Goal: Task Accomplishment & Management: Use online tool/utility

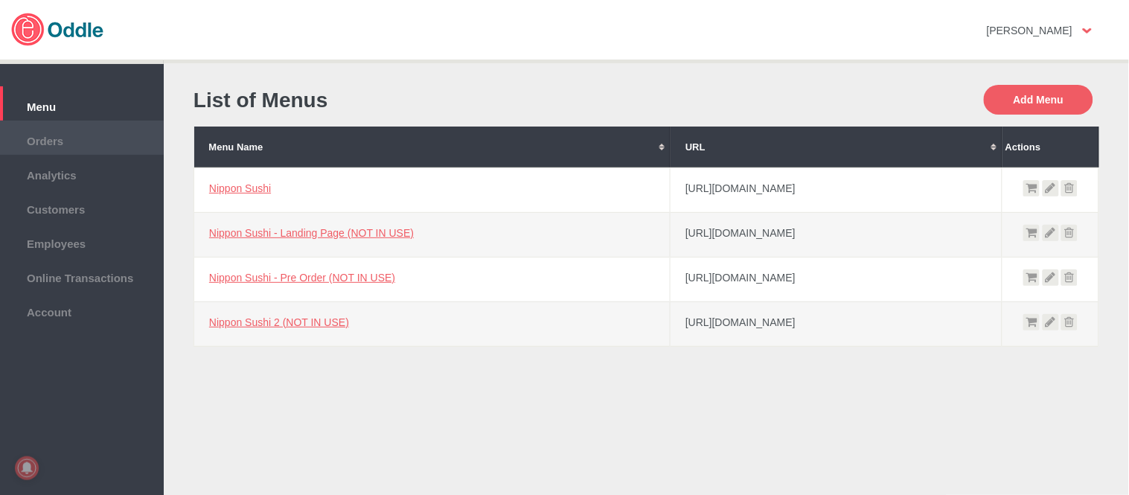
click at [72, 138] on span "Orders" at bounding box center [81, 139] width 149 height 16
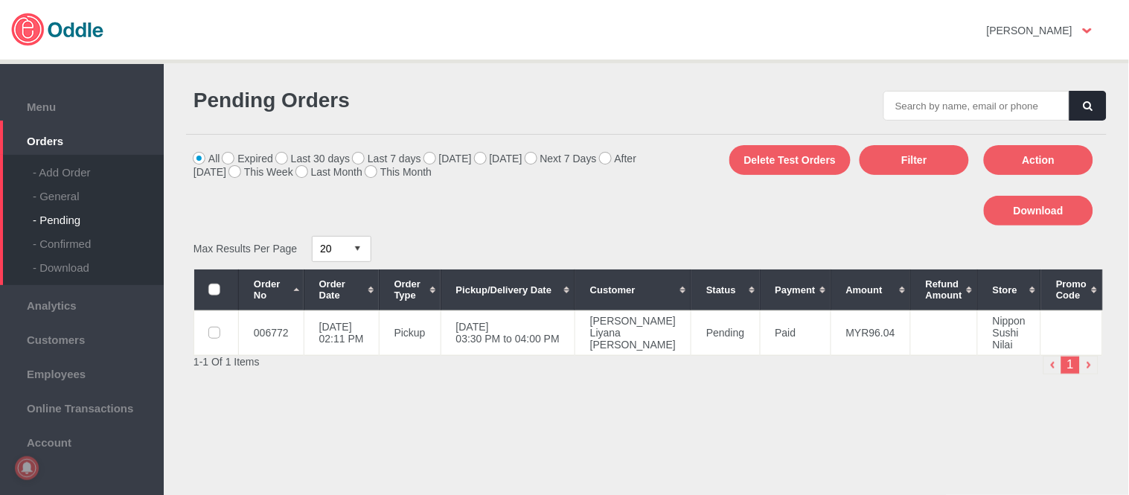
click at [77, 189] on div "- General" at bounding box center [98, 191] width 131 height 24
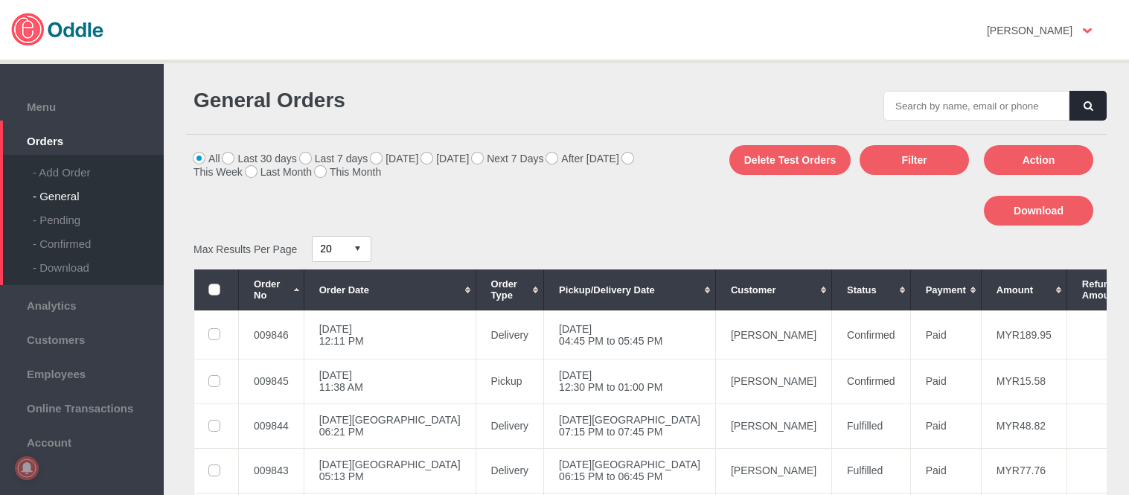
click at [1014, 107] on body "Click here to cancel [PERSON_NAME] No messages Support Settings Sign Out Settin…" at bounding box center [564, 247] width 1129 height 495
click at [1036, 102] on input "text" at bounding box center [976, 106] width 186 height 30
paste input "009846"
type input "009846"
click at [1098, 103] on button "button" at bounding box center [1087, 106] width 37 height 30
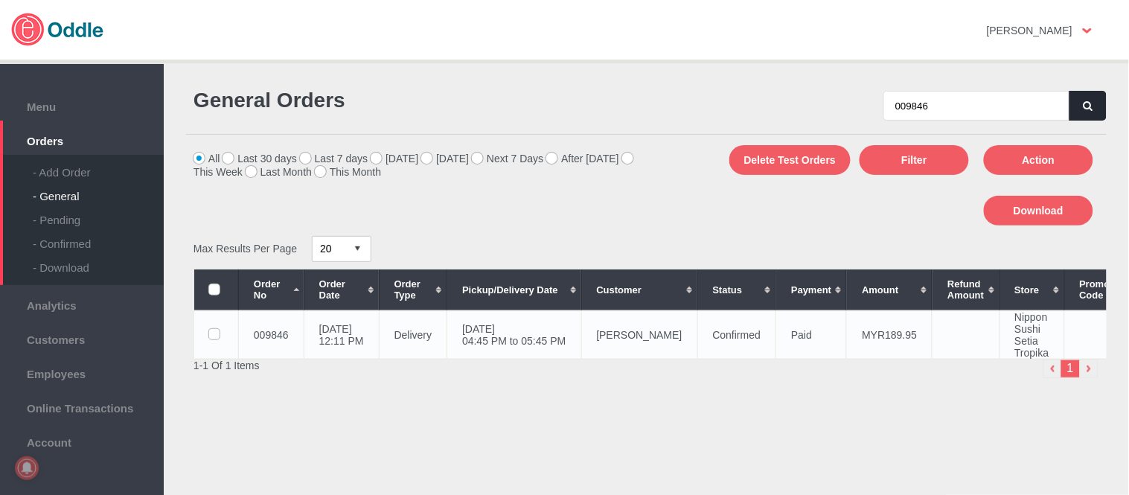
click at [621, 323] on td "[PERSON_NAME]" at bounding box center [639, 334] width 116 height 48
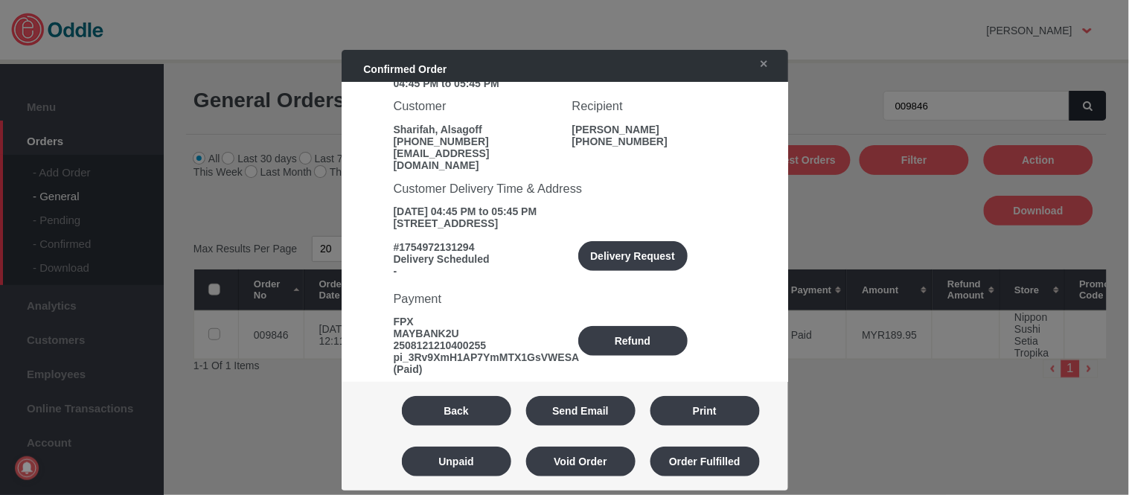
scroll to position [165, 0]
click at [666, 343] on button "Refund" at bounding box center [632, 340] width 109 height 30
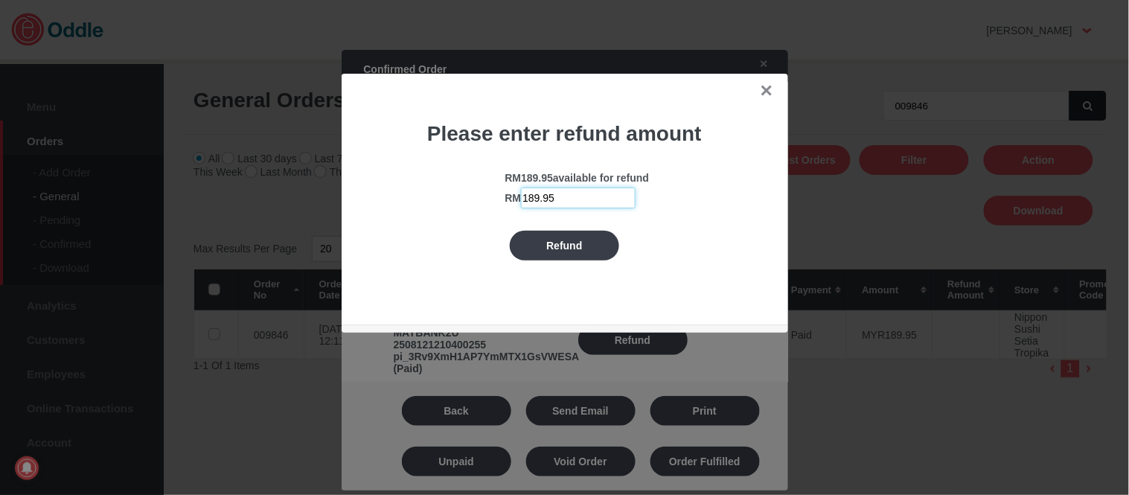
drag, startPoint x: 603, startPoint y: 202, endPoint x: 477, endPoint y: 196, distance: 125.8
click at [477, 196] on div "RM 189.95 available for refund RM 189.95" at bounding box center [565, 190] width 372 height 36
type input "40.80"
click at [582, 243] on button "Refund" at bounding box center [564, 246] width 109 height 30
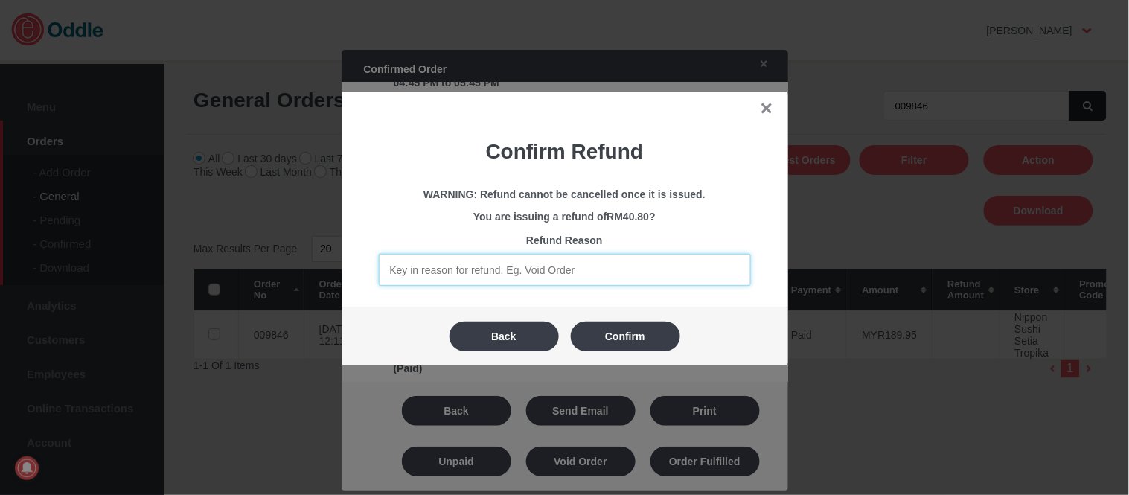
click at [586, 270] on input "text" at bounding box center [565, 270] width 372 height 32
click at [554, 263] on input "text" at bounding box center [565, 270] width 372 height 32
paste input "unaking roll"
type input "Refunding on behalf of the merchant - unaking roll"
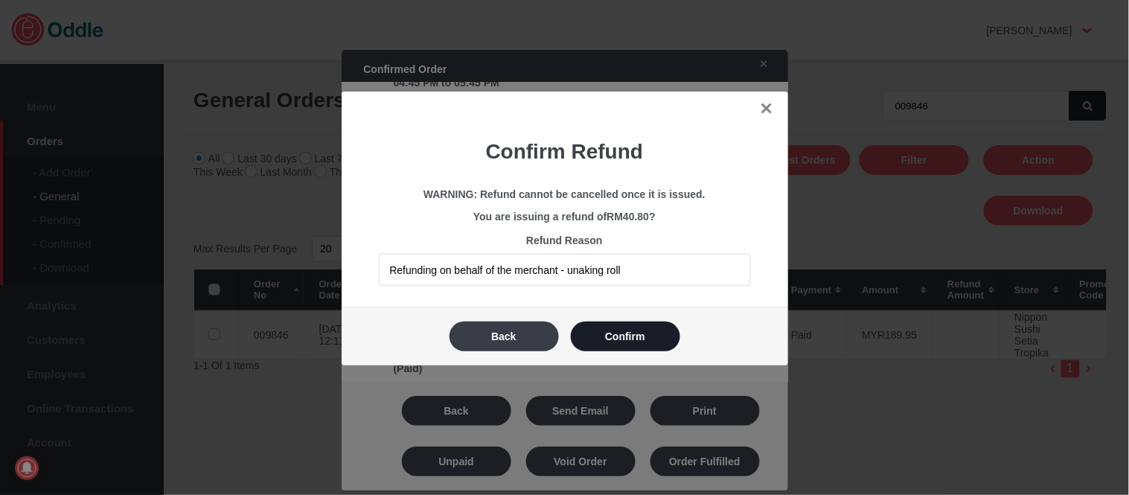
click at [648, 340] on button "Confirm" at bounding box center [625, 336] width 109 height 30
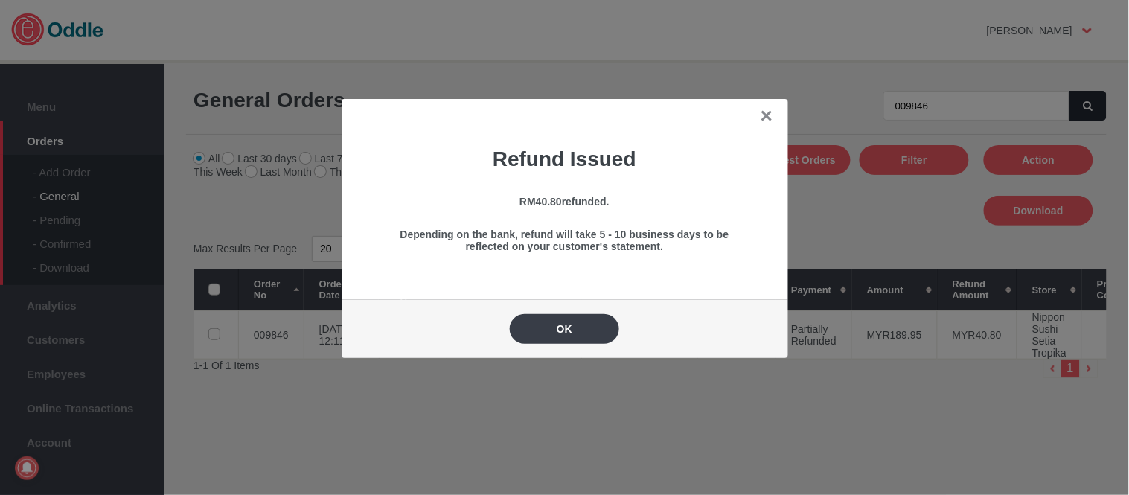
click at [575, 327] on button "OK" at bounding box center [564, 329] width 109 height 30
